Goal: Information Seeking & Learning: Learn about a topic

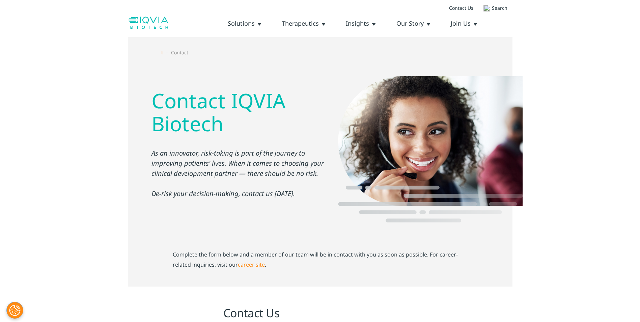
click at [0, 0] on link "Leadership Team" at bounding box center [0, 0] width 0 height 0
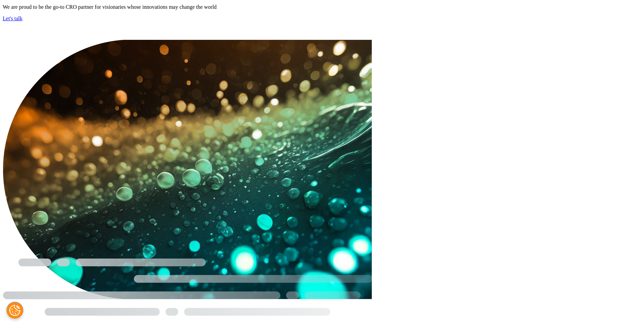
scroll to position [350, 0]
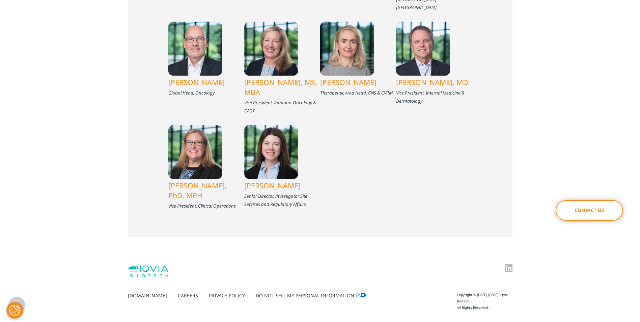
click at [209, 292] on link "Privacy Policy" at bounding box center [227, 295] width 36 height 6
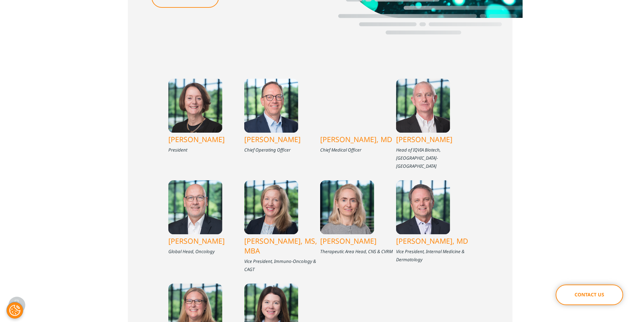
scroll to position [181, 0]
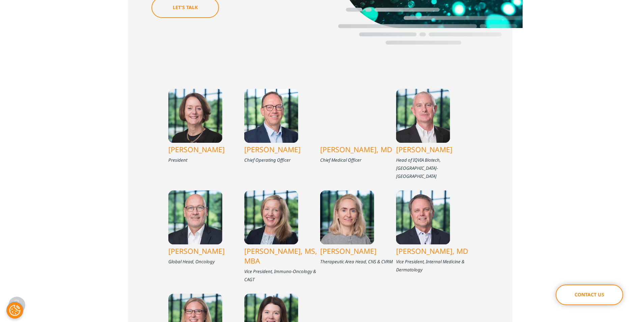
click at [177, 151] on div "[PERSON_NAME]" at bounding box center [206, 149] width 76 height 13
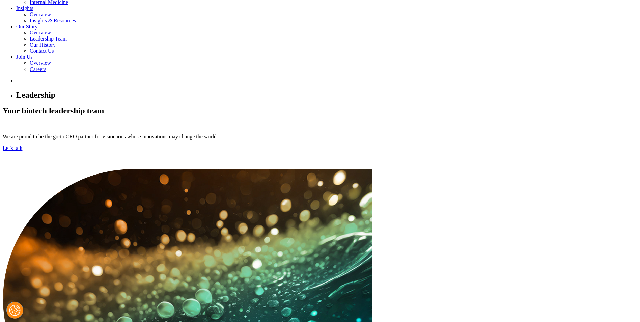
scroll to position [208, 0]
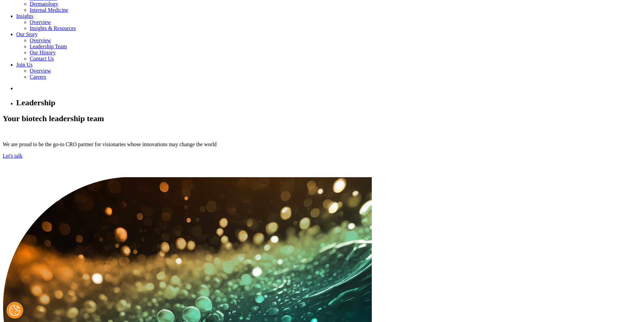
drag, startPoint x: 297, startPoint y: 132, endPoint x: 244, endPoint y: 132, distance: 53.3
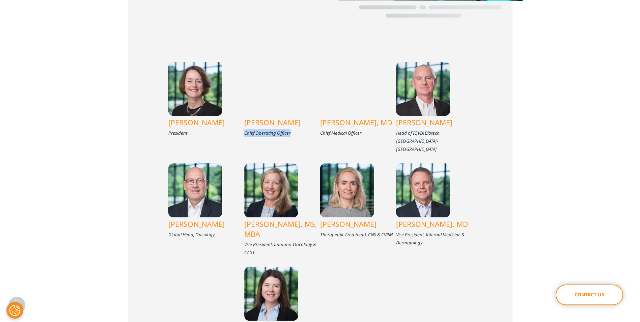
drag, startPoint x: 244, startPoint y: 132, endPoint x: 250, endPoint y: 132, distance: 5.7
copy div "Chief Operating Officer"
drag, startPoint x: 362, startPoint y: 142, endPoint x: 321, endPoint y: 143, distance: 40.9
click at [321, 137] on div "Chief Medical Officer" at bounding box center [358, 133] width 76 height 8
drag, startPoint x: 321, startPoint y: 143, endPoint x: 325, endPoint y: 143, distance: 3.4
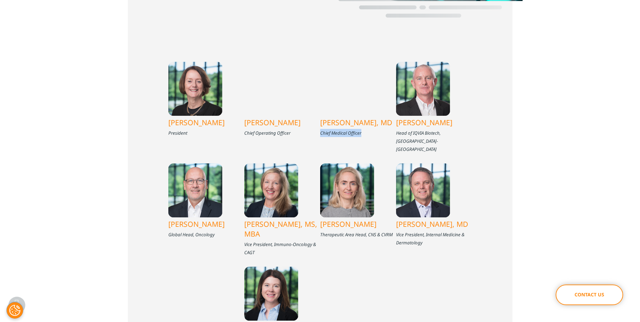
copy div "Chief Medical Officer"
drag, startPoint x: 259, startPoint y: 236, endPoint x: 245, endPoint y: 229, distance: 15.3
click at [245, 240] on div "Vice President, Immuno-Oncology & CAGT" at bounding box center [282, 248] width 76 height 16
copy div "Vice President, Immuno-Oncology & CAGT"
drag, startPoint x: 429, startPoint y: 239, endPoint x: 396, endPoint y: 230, distance: 33.7
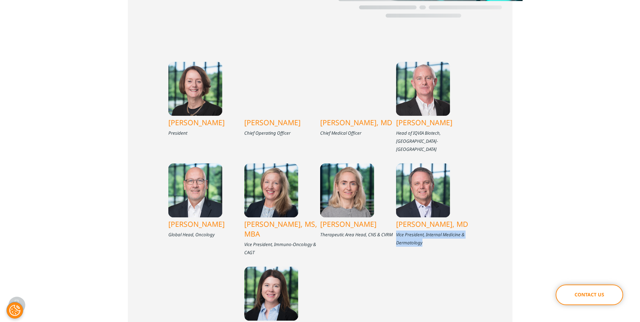
click at [396, 231] on div "Vice President, Internal Medicine & Dermatology" at bounding box center [434, 239] width 76 height 16
copy div "Vice President, Internal Medicine & Dermatology"
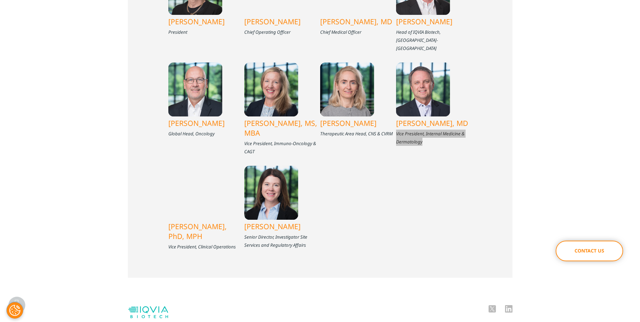
scroll to position [310, 0]
drag, startPoint x: 239, startPoint y: 228, endPoint x: 166, endPoint y: 227, distance: 72.9
click at [166, 227] on div "Megan Hooton President Gijsbert Veerman Chief Operating Officer James Kyle Brya…" at bounding box center [320, 103] width 385 height 347
drag, startPoint x: 166, startPoint y: 227, endPoint x: 174, endPoint y: 228, distance: 8.3
copy div "Vice President, Clinical Operations"
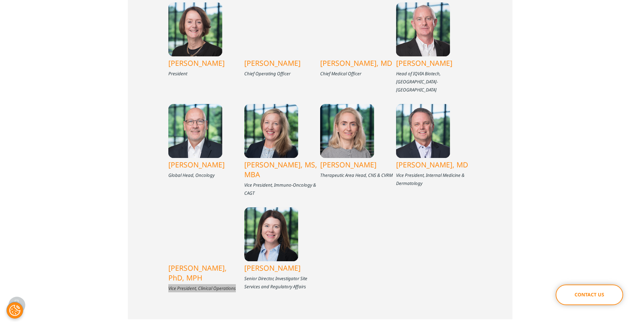
scroll to position [208, 0]
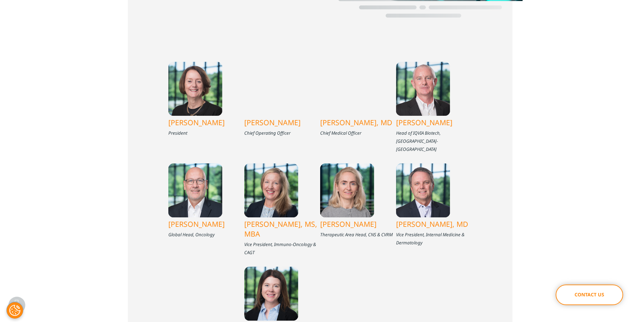
click at [197, 123] on div "[PERSON_NAME]" at bounding box center [206, 122] width 76 height 13
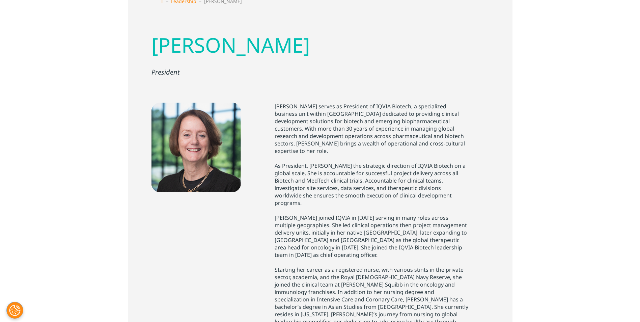
scroll to position [68, 0]
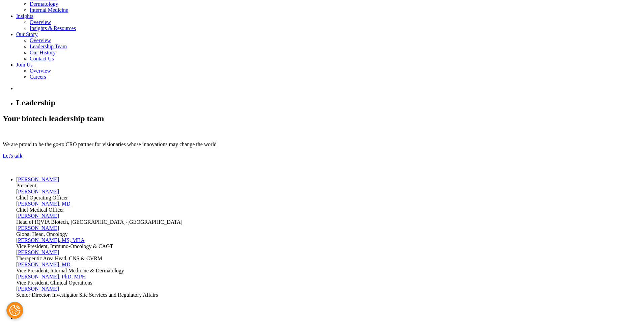
click at [253, 189] on div "[PERSON_NAME]" at bounding box center [326, 192] width 621 height 6
click at [347, 201] on div "[PERSON_NAME], MD" at bounding box center [326, 204] width 621 height 6
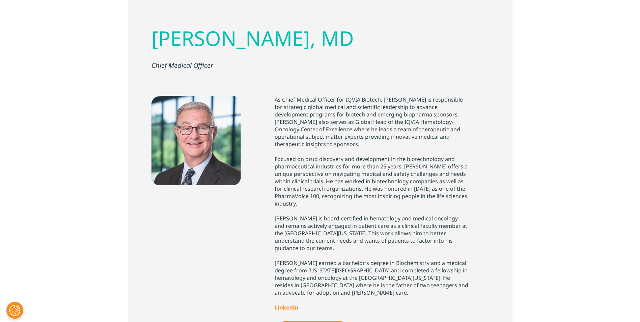
scroll to position [68, 0]
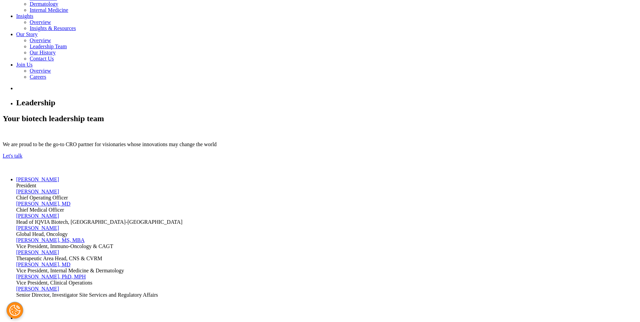
click at [252, 237] on div "Erin Finot, MS, MBA" at bounding box center [326, 240] width 621 height 6
click at [429, 262] on div "[PERSON_NAME], MD" at bounding box center [326, 265] width 621 height 6
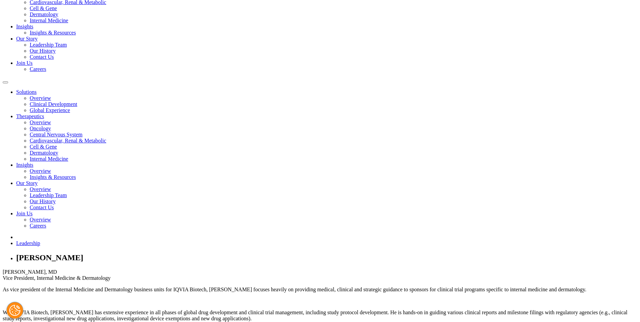
scroll to position [68, 0]
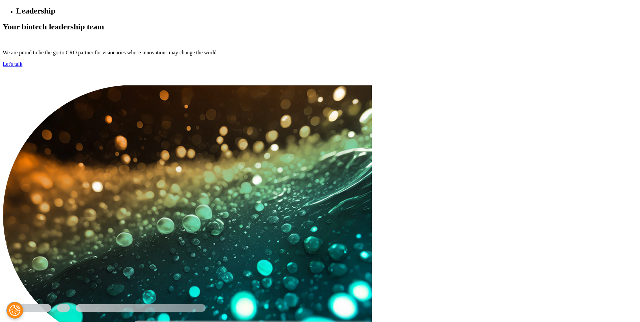
scroll to position [310, 0]
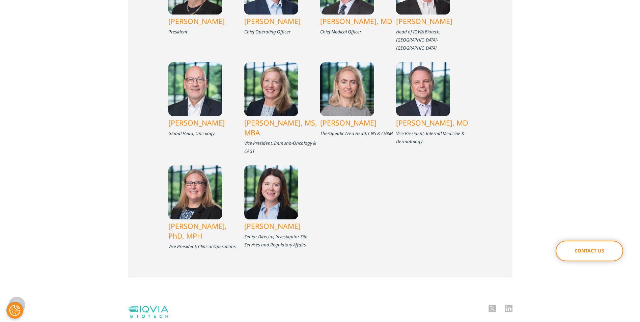
click at [184, 219] on div "Cynthia Venendaal, PhD, MPH" at bounding box center [206, 230] width 76 height 23
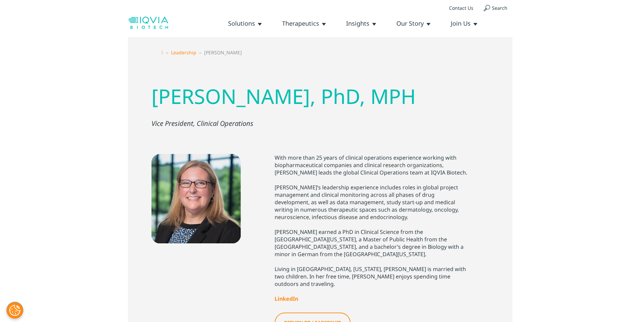
click at [455, 5] on link "Contact Us" at bounding box center [461, 8] width 34 height 17
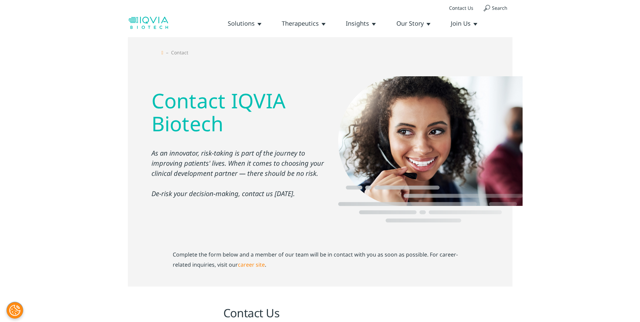
click at [427, 23] on link "Our Story" at bounding box center [414, 23] width 34 height 8
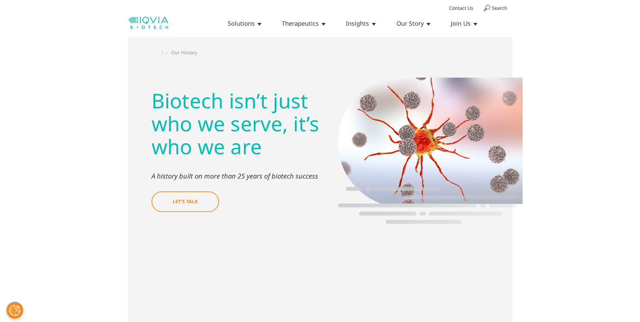
click at [0, 0] on link "Leadership Team" at bounding box center [0, 0] width 0 height 0
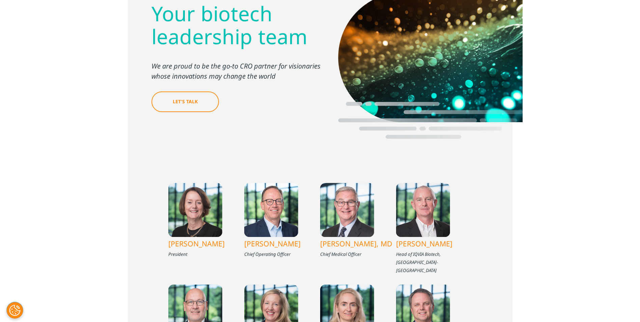
scroll to position [101, 0]
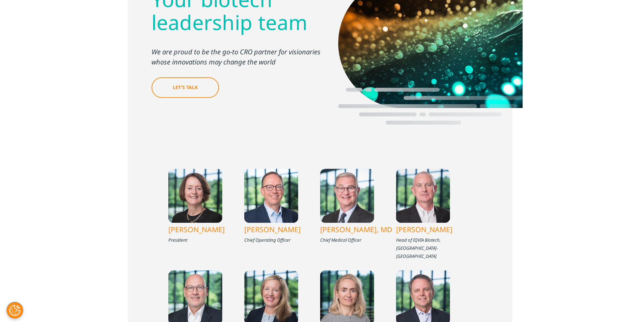
click at [186, 231] on div "[PERSON_NAME]" at bounding box center [206, 229] width 76 height 13
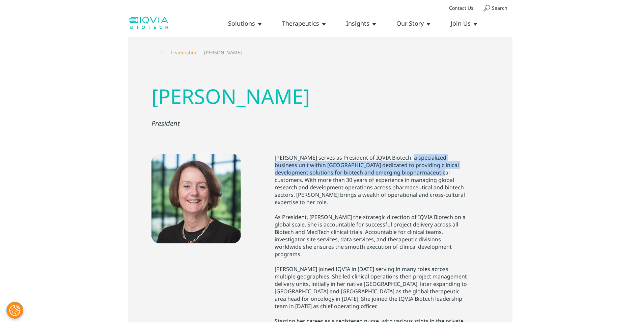
drag, startPoint x: 409, startPoint y: 158, endPoint x: 408, endPoint y: 173, distance: 14.6
click at [408, 173] on p "Megan Hooton serves as President of IQVIA Biotech, a specialized business unit …" at bounding box center [372, 180] width 194 height 52
drag, startPoint x: 408, startPoint y: 173, endPoint x: 400, endPoint y: 174, distance: 8.5
copy p "a specialized business unit within IQVIA dedicated to providing clinical develo…"
click at [196, 52] on link "Leadership" at bounding box center [183, 52] width 25 height 6
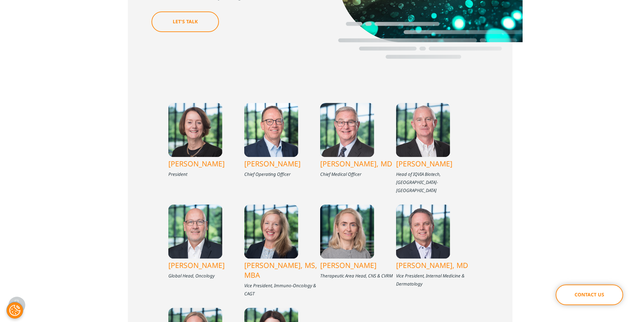
scroll to position [169, 0]
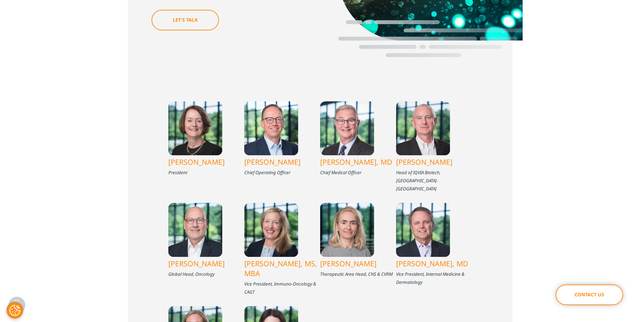
click at [260, 161] on div "Gijsbert Veerman" at bounding box center [282, 161] width 76 height 13
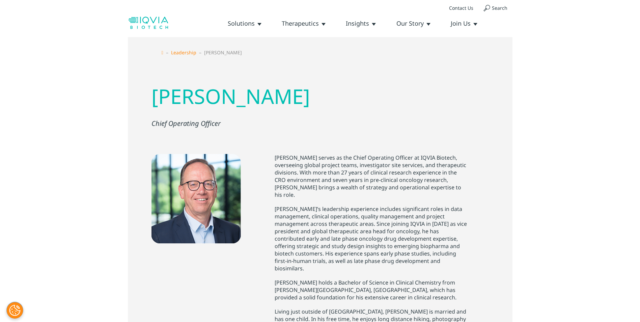
click at [0, 0] on link "Our History" at bounding box center [0, 0] width 0 height 0
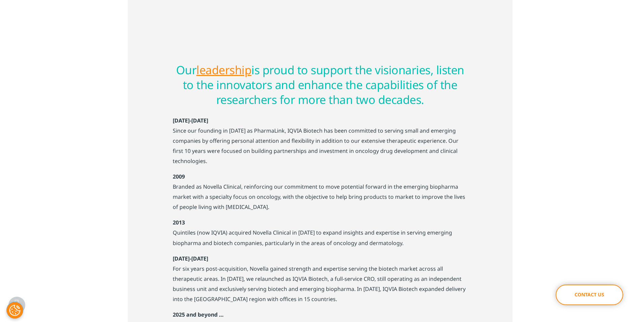
scroll to position [405, 0]
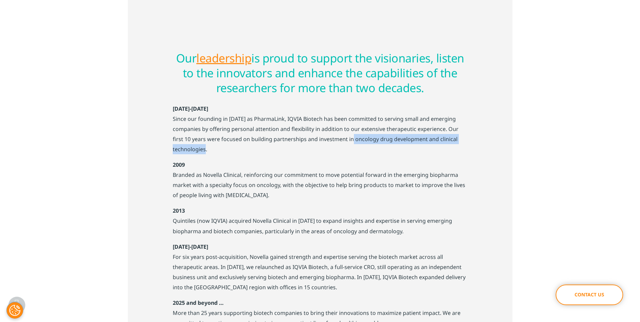
drag, startPoint x: 341, startPoint y: 138, endPoint x: 367, endPoint y: 147, distance: 26.9
click at [367, 147] on p "Since our founding in [DATE] as PharmaLink, IQVIA Biotech has been committed to…" at bounding box center [320, 137] width 295 height 46
drag, startPoint x: 367, startPoint y: 147, endPoint x: 355, endPoint y: 139, distance: 14.4
copy p "oncology drug development and clinical technologies."
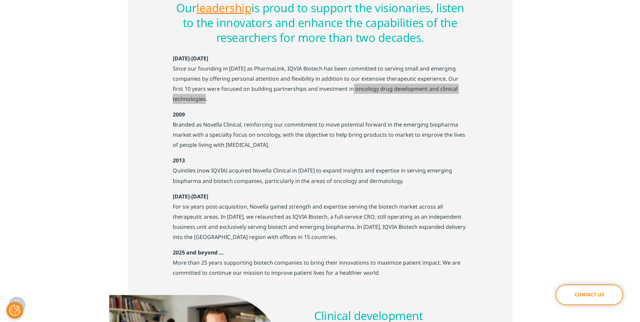
scroll to position [473, 0]
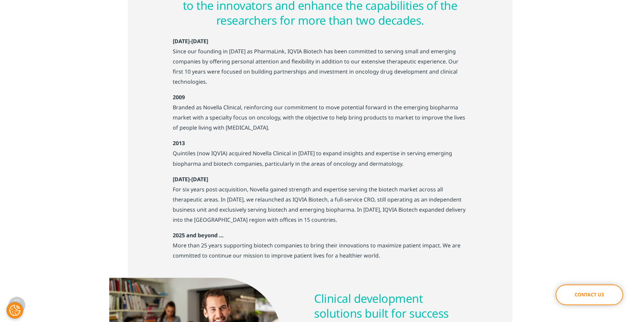
click at [164, 184] on div "Our leadership is proud to support the visionaries, listen to the innovators an…" at bounding box center [320, 117] width 385 height 319
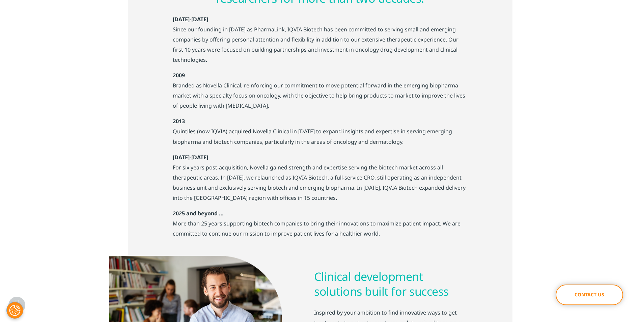
scroll to position [506, 0]
